Goal: Task Accomplishment & Management: Use online tool/utility

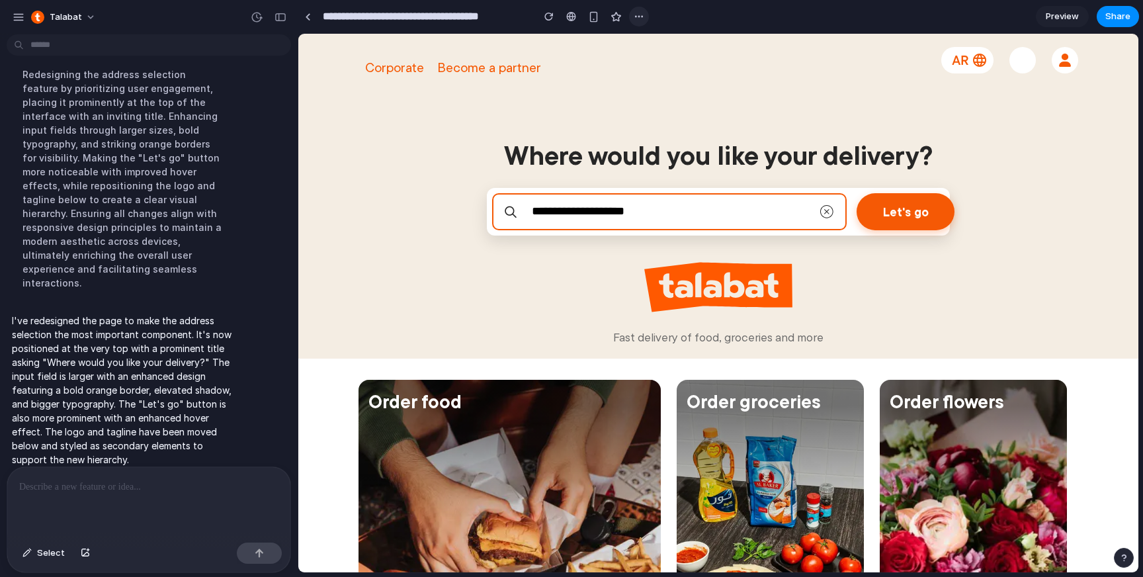
click at [641, 21] on div "button" at bounding box center [639, 16] width 11 height 11
click at [892, 75] on div "Duplicate Delete" at bounding box center [571, 288] width 1143 height 577
click at [1119, 19] on span "Share" at bounding box center [1118, 16] width 25 height 13
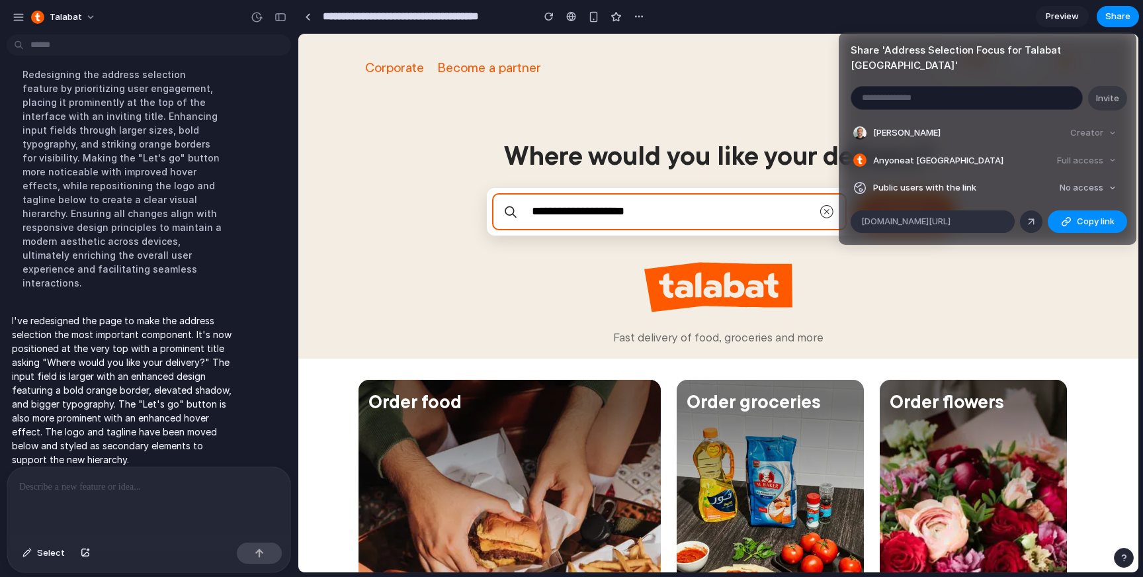
click at [1038, 257] on div "Share ' Address Selection Focus for Talabat [GEOGRAPHIC_DATA] ' Invite [PERSON_…" at bounding box center [571, 288] width 1143 height 577
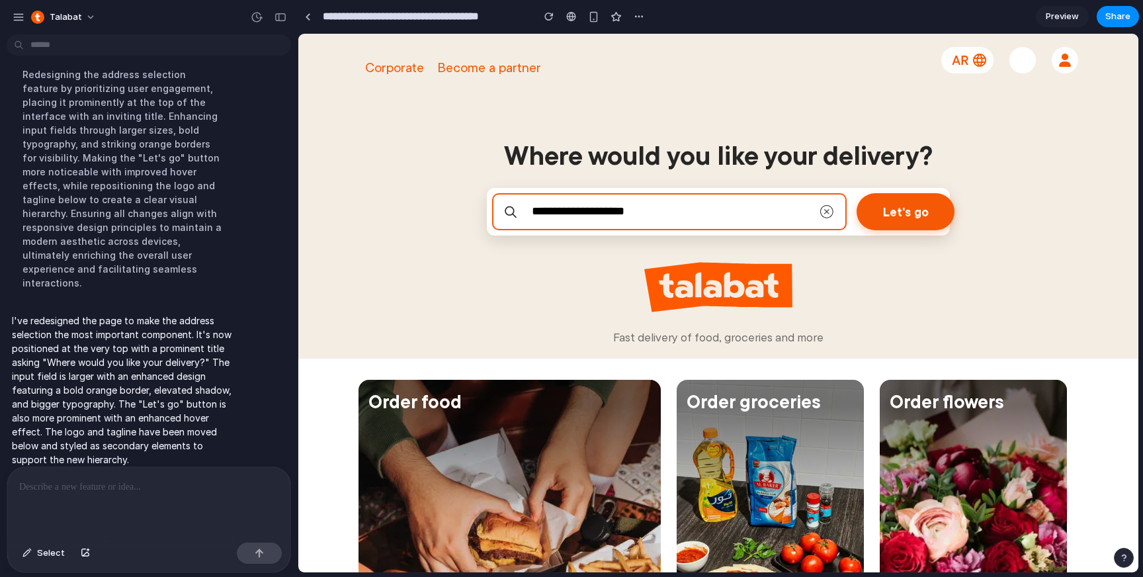
click at [1026, 59] on span at bounding box center [1023, 60] width 16 height 16
click at [803, 204] on input "**********" at bounding box center [671, 211] width 295 height 17
click at [884, 211] on button "Let's go" at bounding box center [906, 210] width 98 height 37
click at [753, 292] on img at bounding box center [719, 287] width 148 height 50
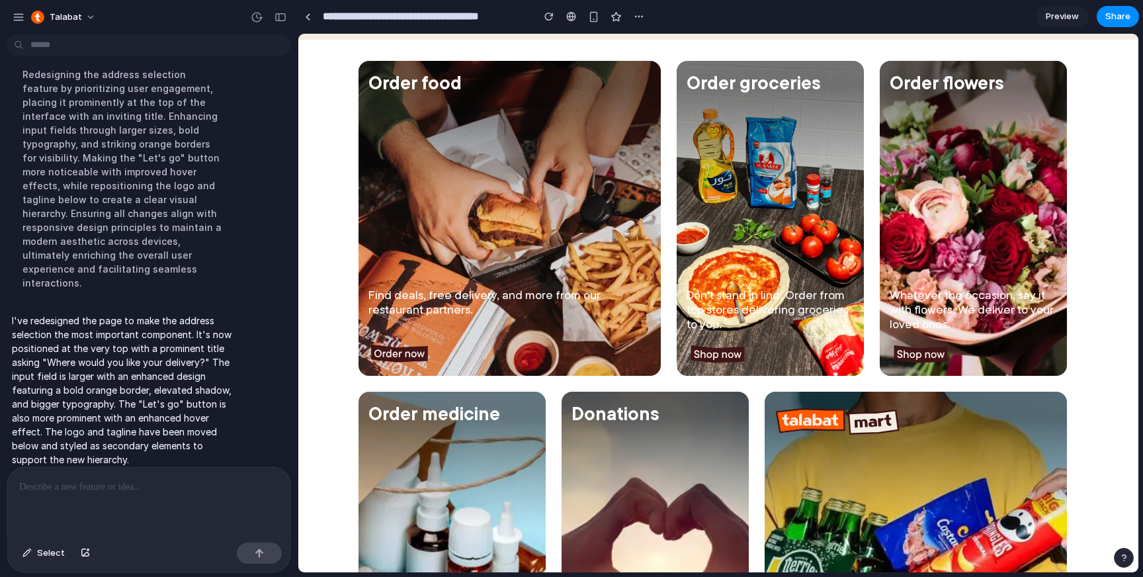
scroll to position [57, 0]
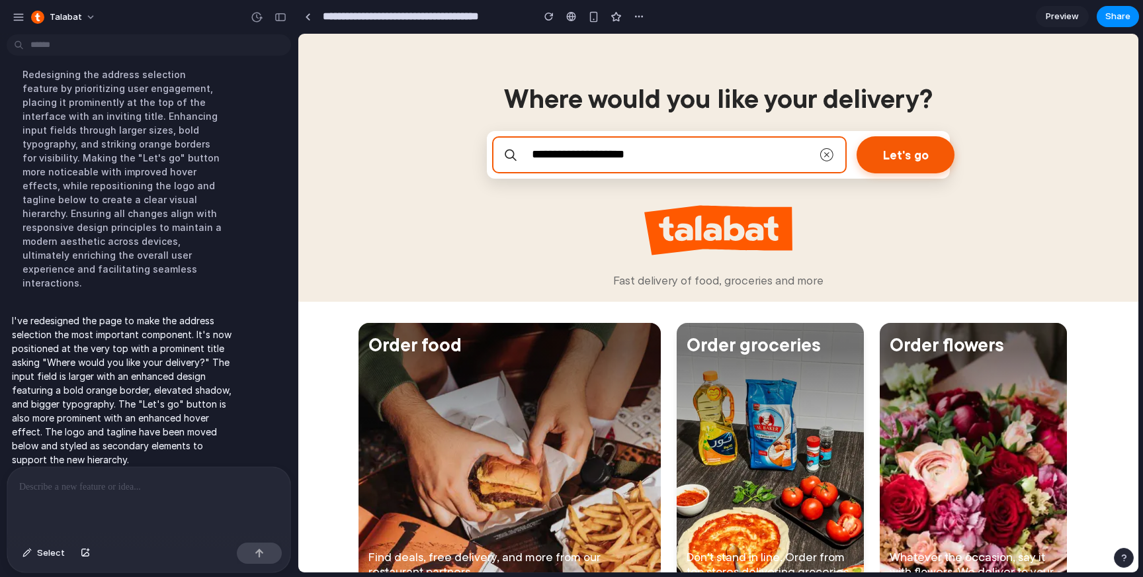
click at [757, 376] on div "Order groceries Don't stand in line. Order from top stores delivering groceries…" at bounding box center [770, 480] width 187 height 315
click at [531, 429] on div "Order food Find deals, free delivery, and more from our restaurant partners." at bounding box center [510, 480] width 302 height 315
click at [830, 158] on img at bounding box center [827, 155] width 16 height 16
click at [830, 148] on img at bounding box center [827, 155] width 16 height 16
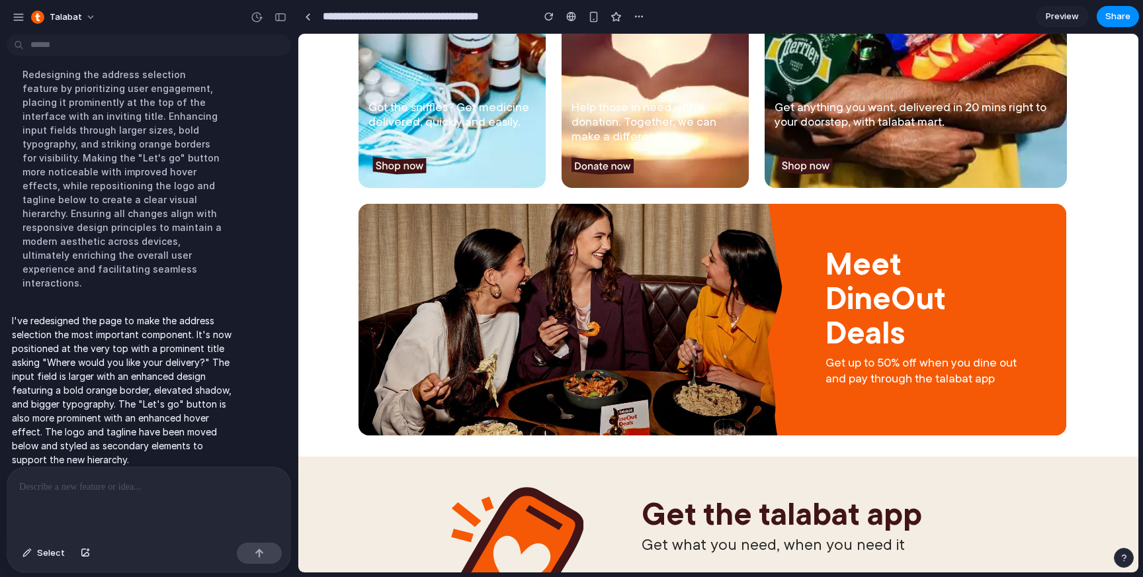
scroll to position [910, 0]
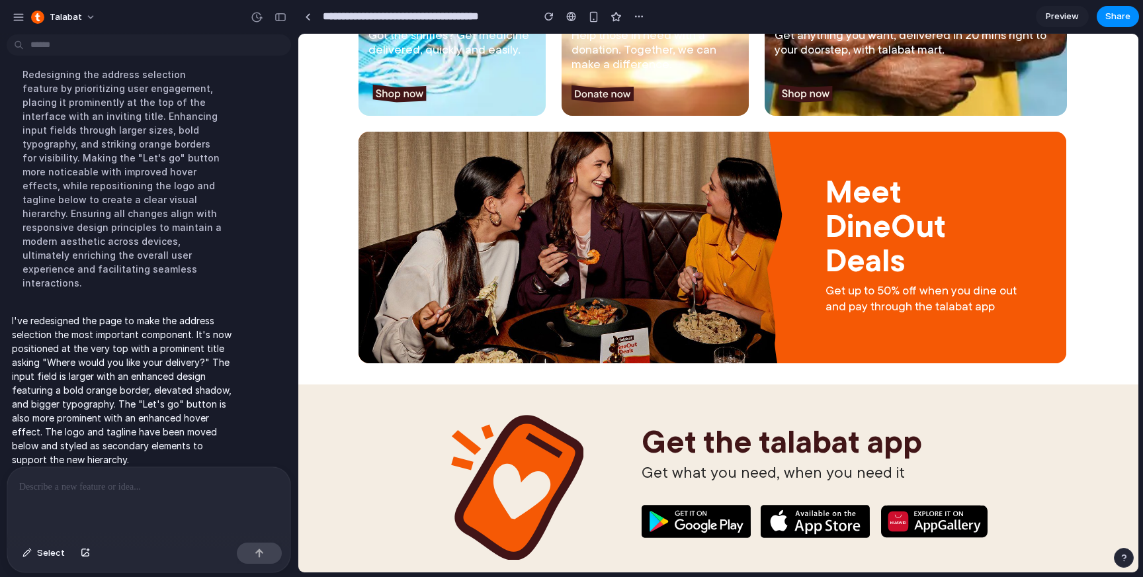
click at [842, 267] on h2 "Meet DineOut Deals" at bounding box center [925, 225] width 199 height 103
click at [598, 338] on img at bounding box center [571, 248] width 425 height 232
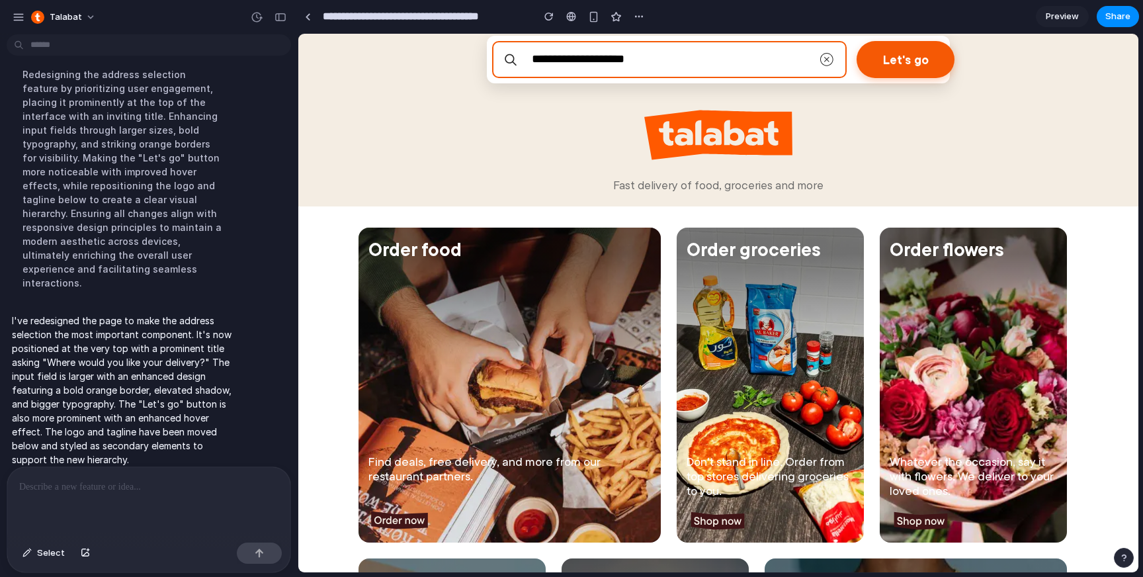
scroll to position [0, 0]
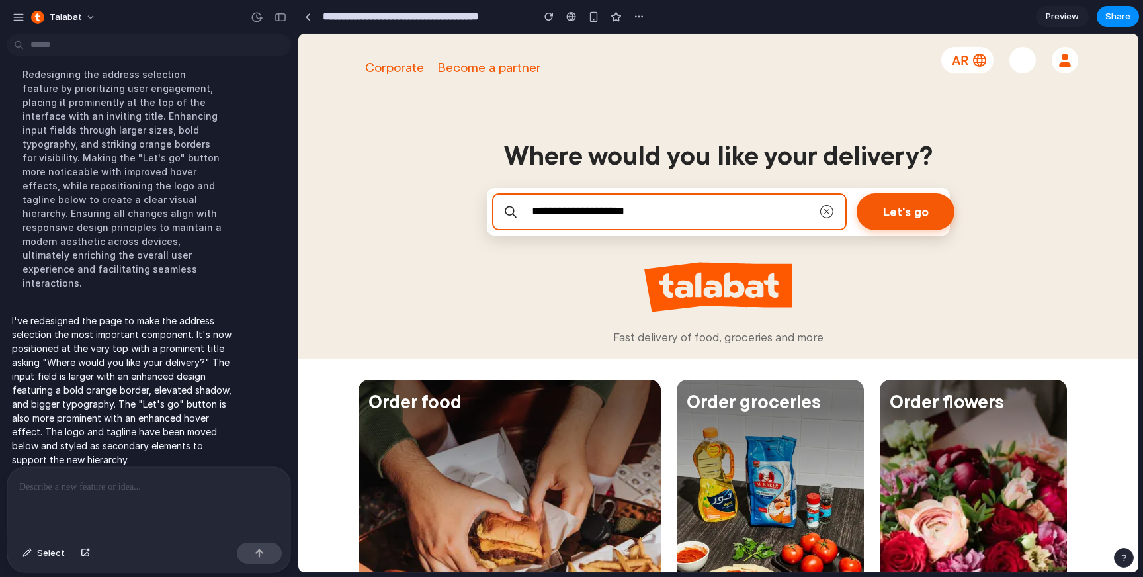
click at [1063, 17] on span "Preview" at bounding box center [1062, 16] width 33 height 13
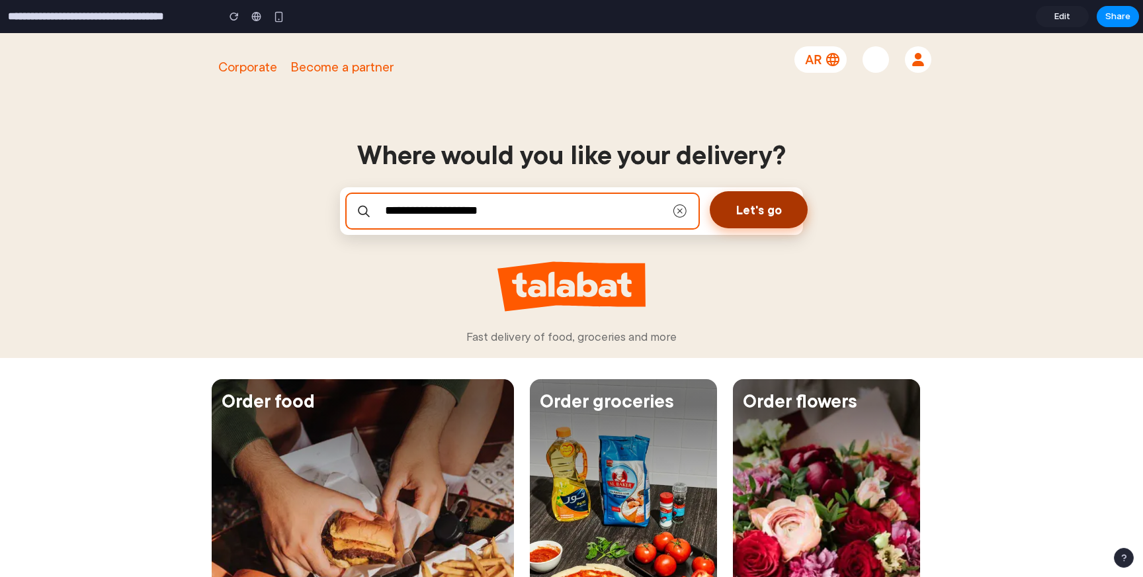
click at [771, 218] on button "Let's go" at bounding box center [759, 209] width 98 height 37
click at [804, 56] on img at bounding box center [821, 59] width 52 height 26
click at [134, 16] on input "**********" at bounding box center [109, 17] width 208 height 24
click at [259, 9] on link at bounding box center [257, 17] width 20 height 20
